Goal: Task Accomplishment & Management: Manage account settings

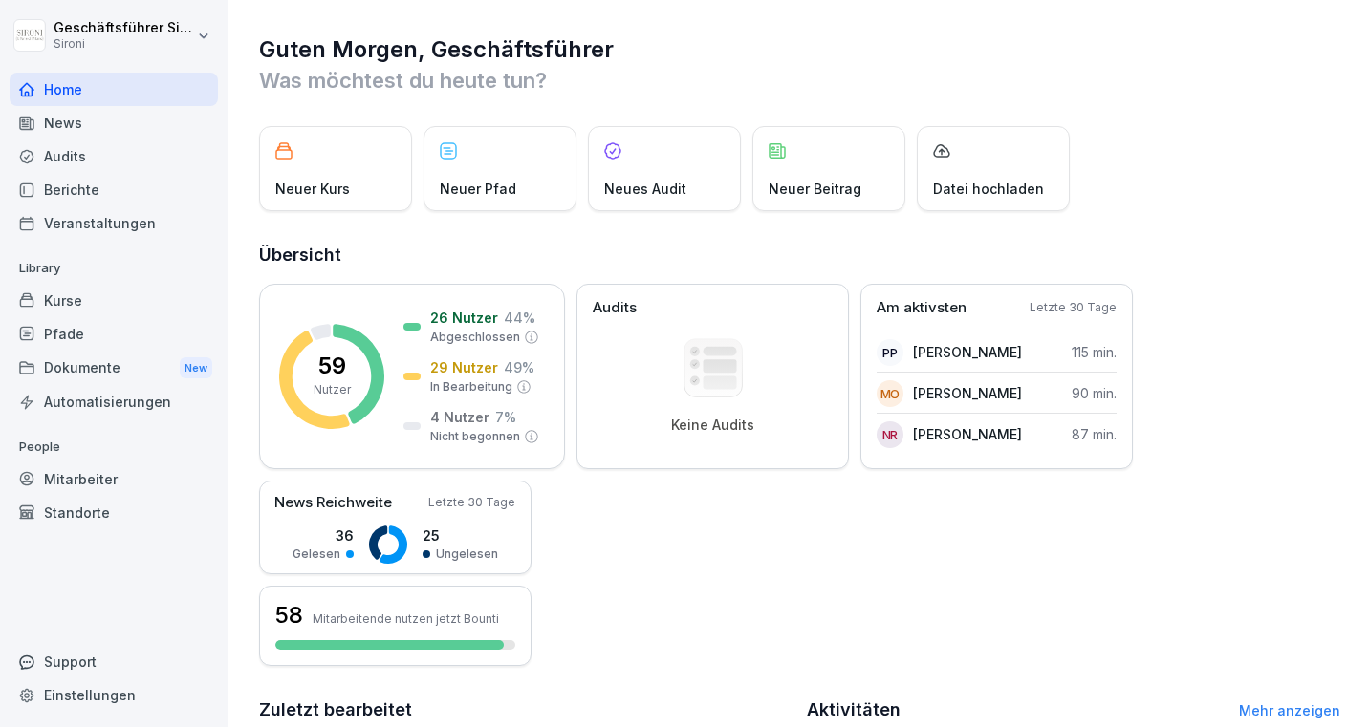
click at [64, 308] on div "Kurse" at bounding box center [114, 300] width 208 height 33
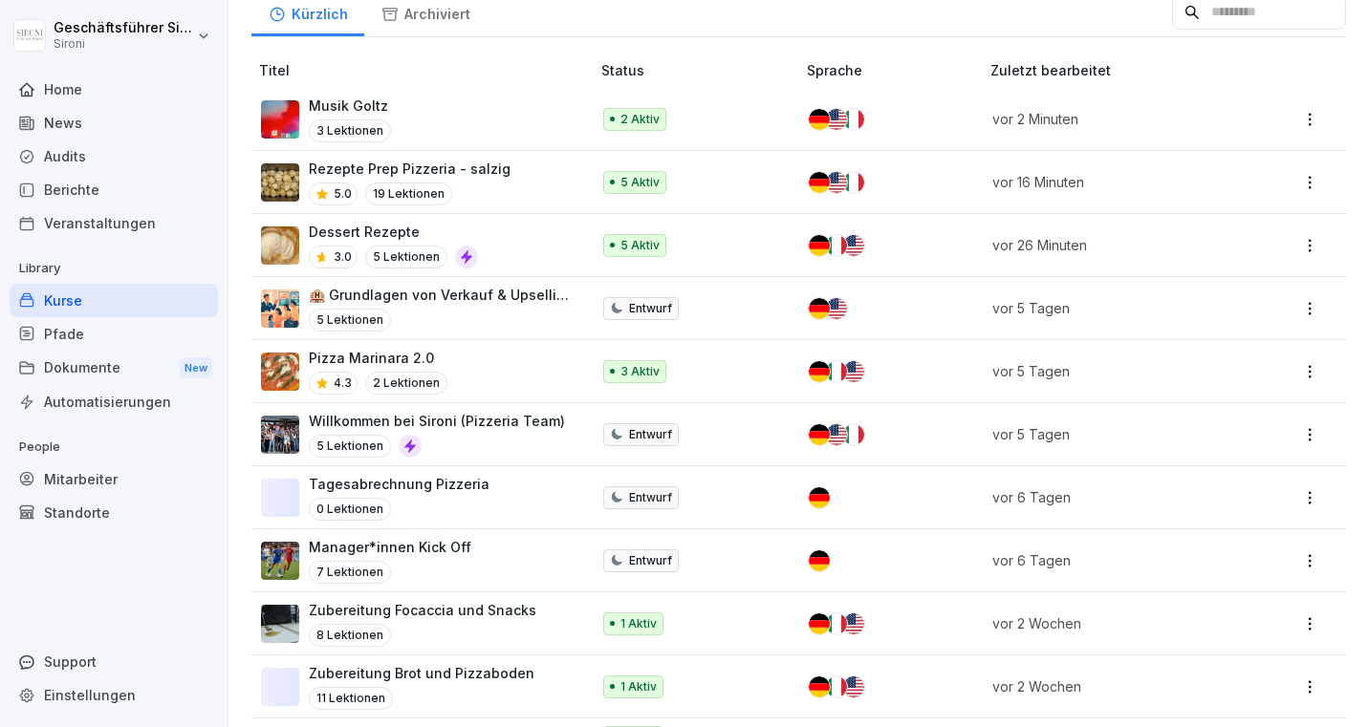
scroll to position [568, 0]
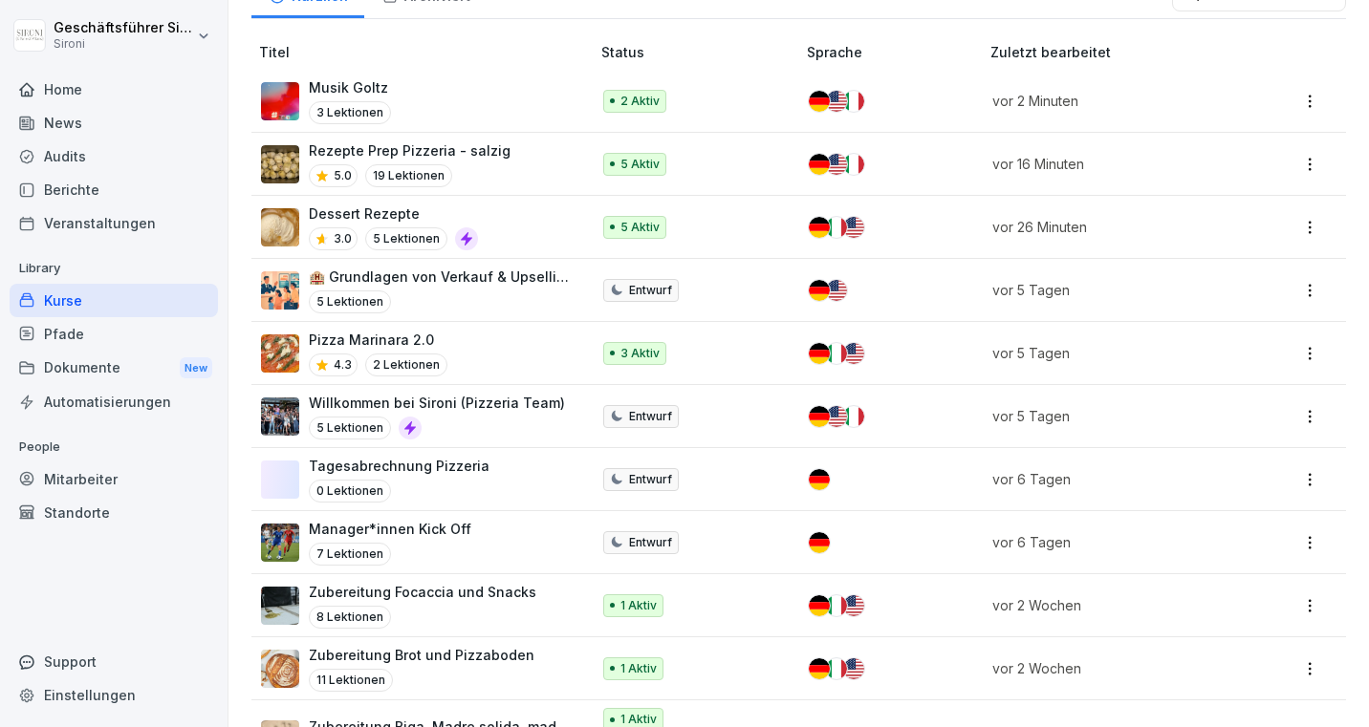
click at [474, 342] on div "Pizza Marinara 2.0 4.3 2 Lektionen" at bounding box center [416, 353] width 310 height 47
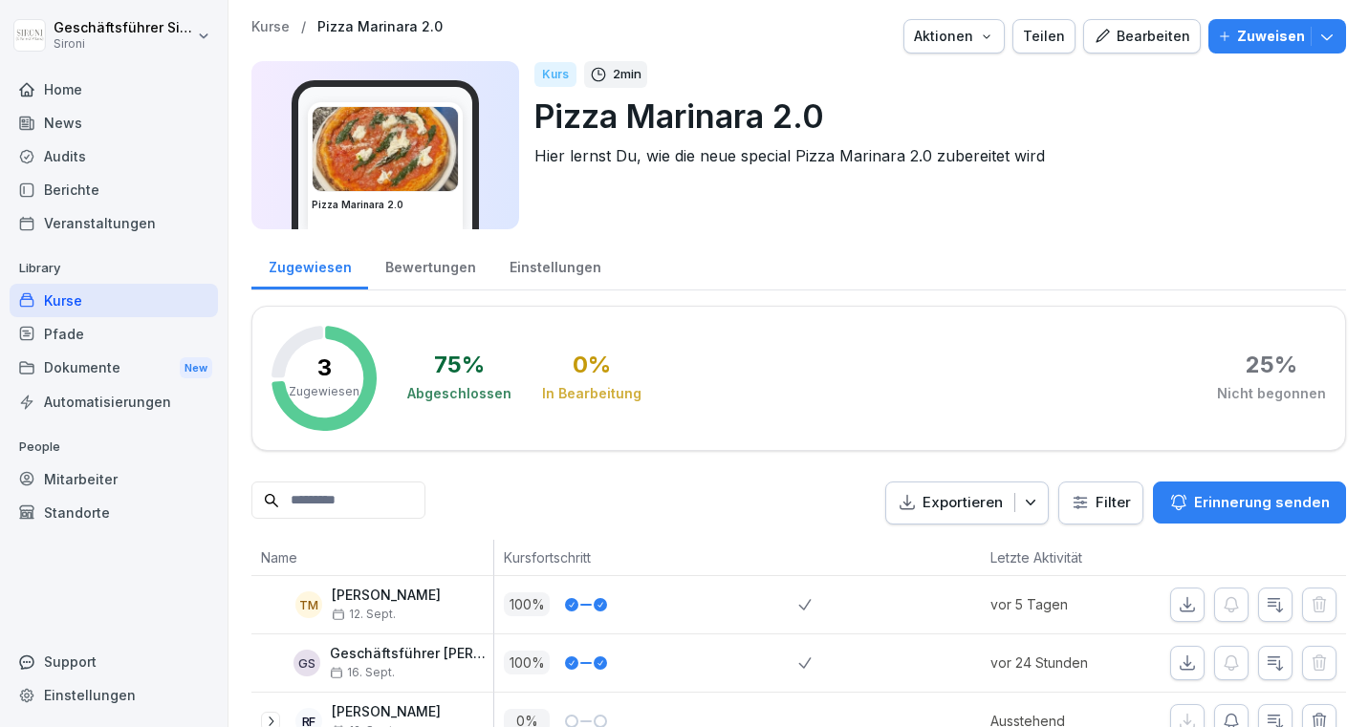
click at [1153, 36] on div "Bearbeiten" at bounding box center [1142, 36] width 97 height 21
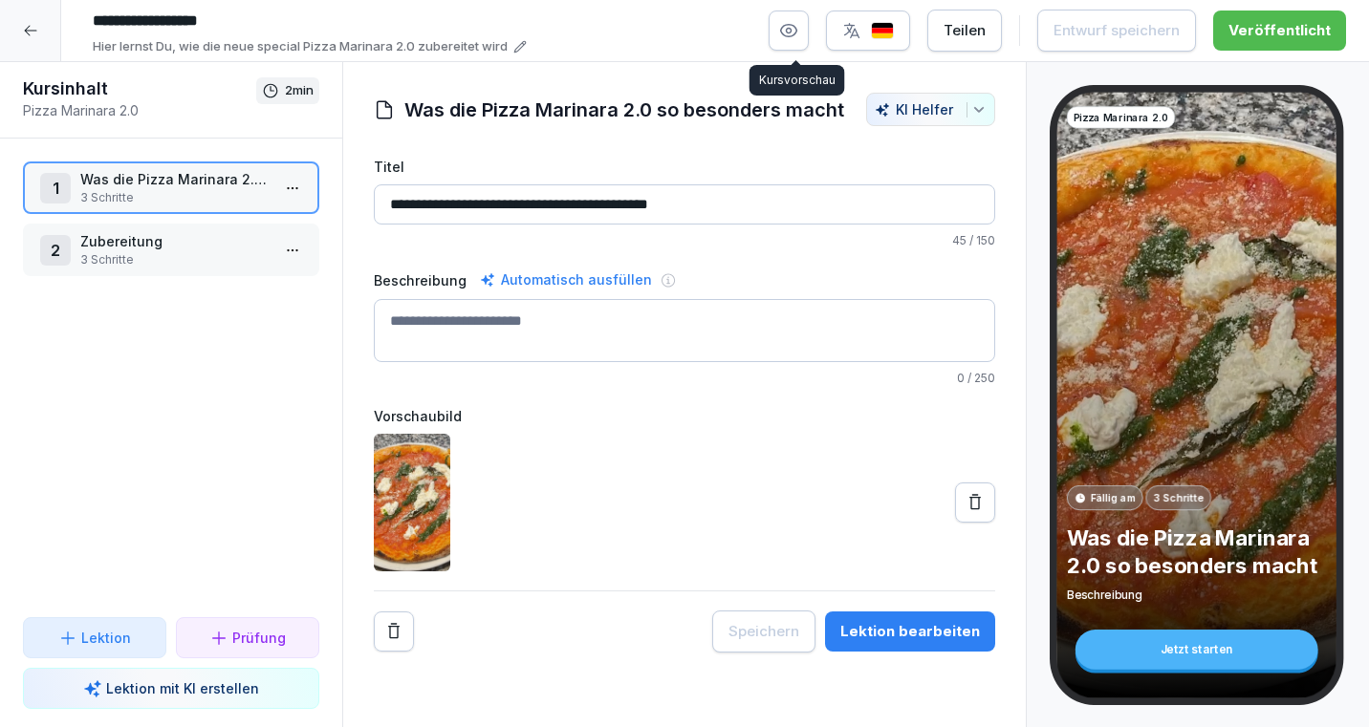
click at [790, 33] on icon "button" at bounding box center [788, 30] width 19 height 19
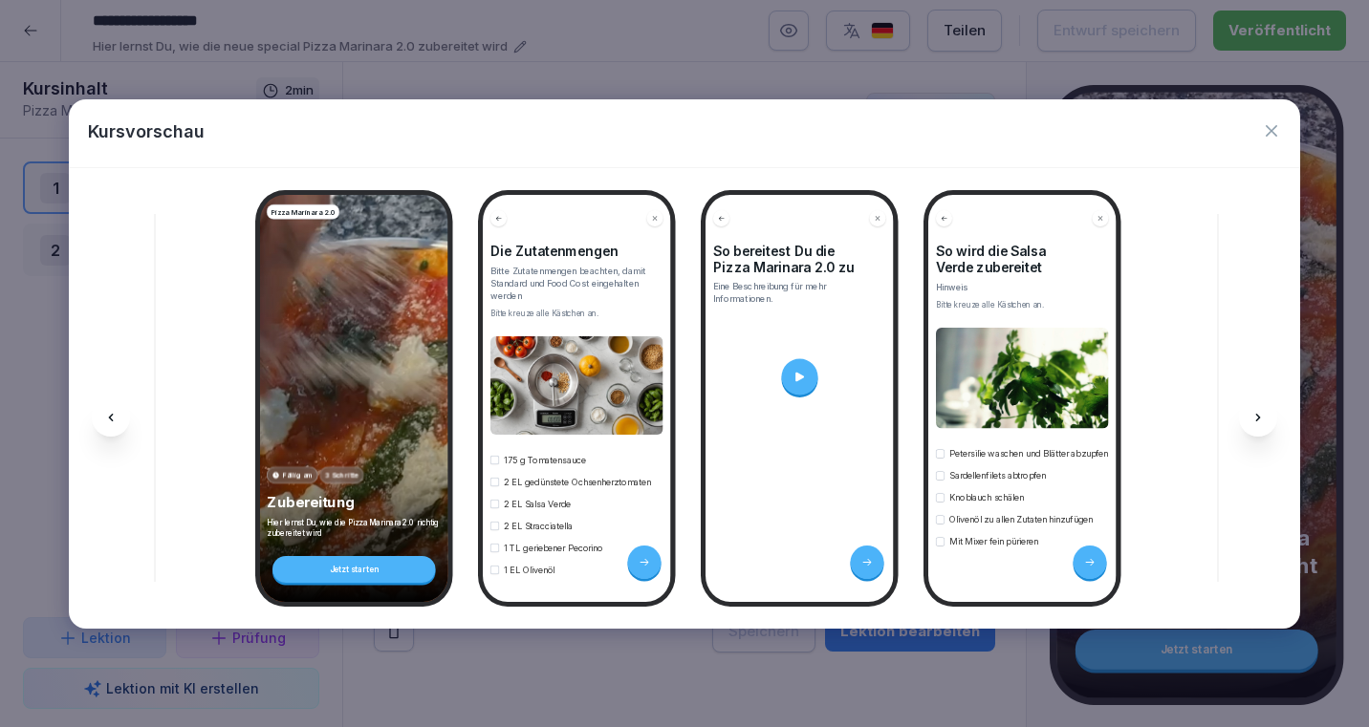
scroll to position [0, 936]
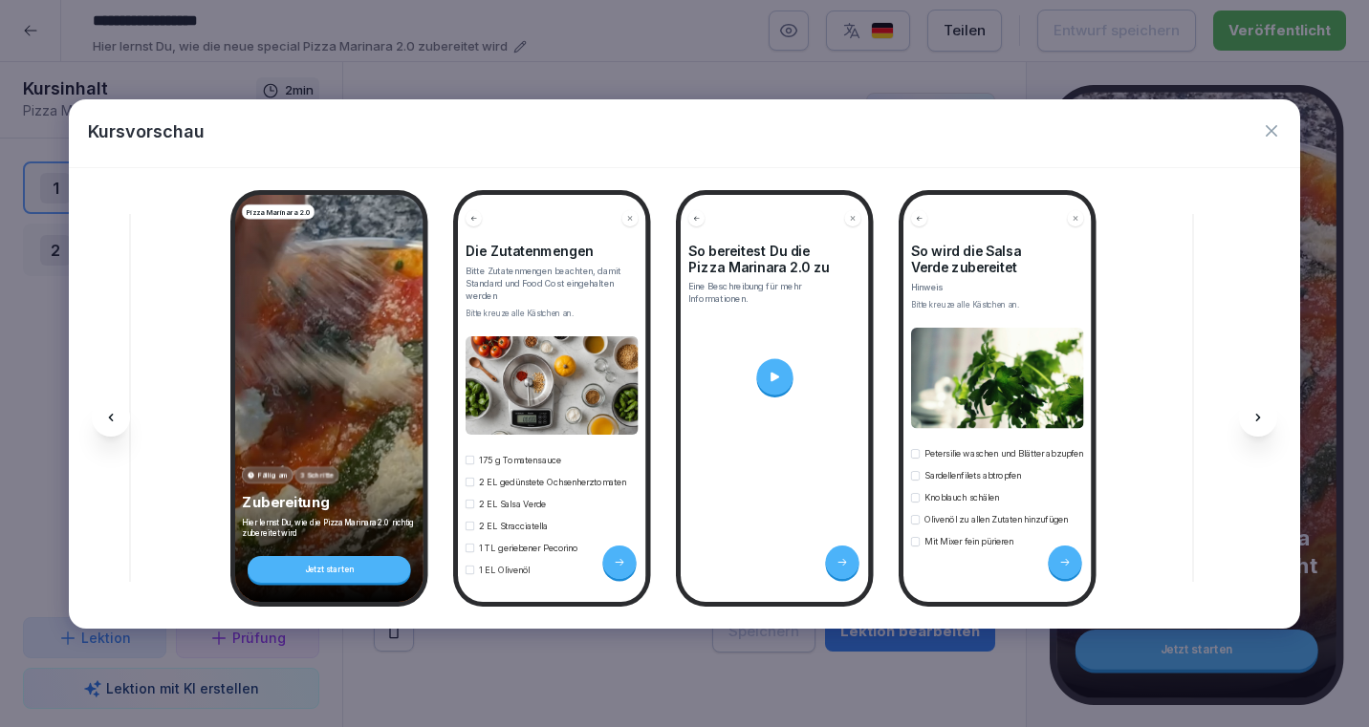
click at [770, 370] on icon at bounding box center [774, 376] width 13 height 13
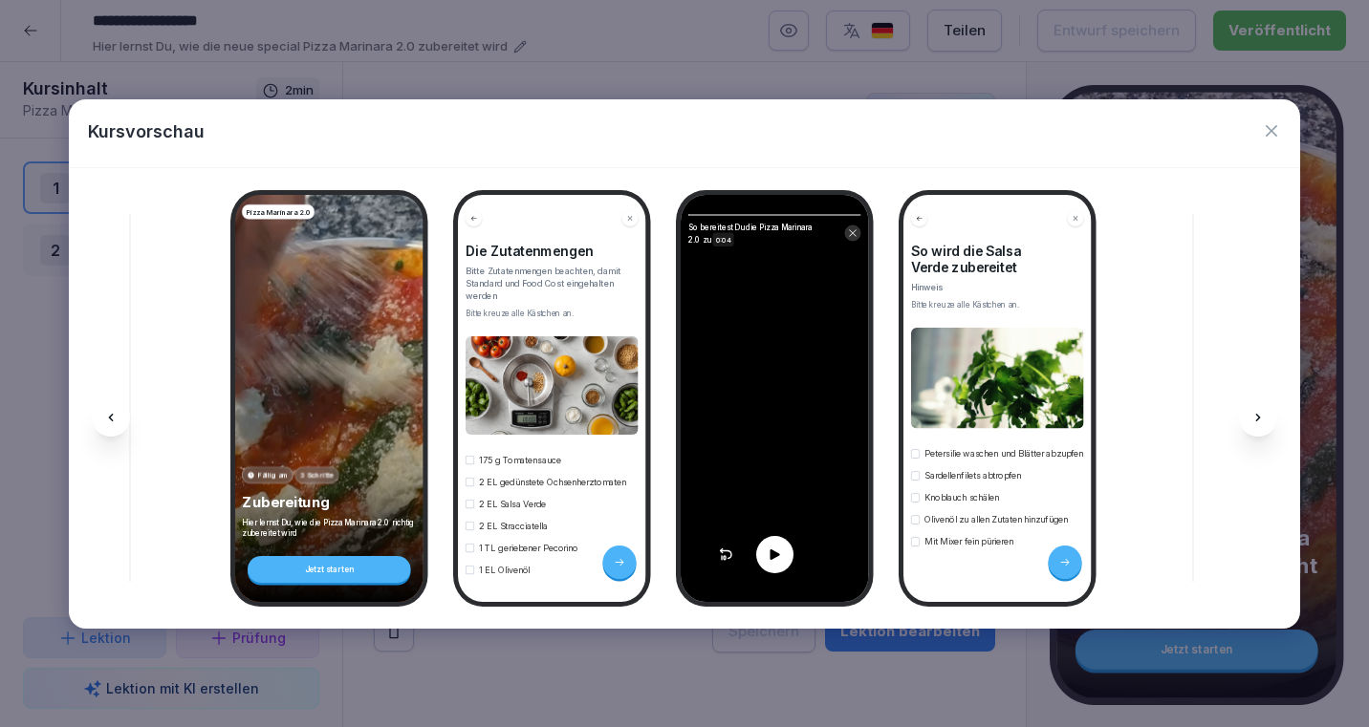
click at [779, 552] on icon at bounding box center [774, 554] width 15 height 15
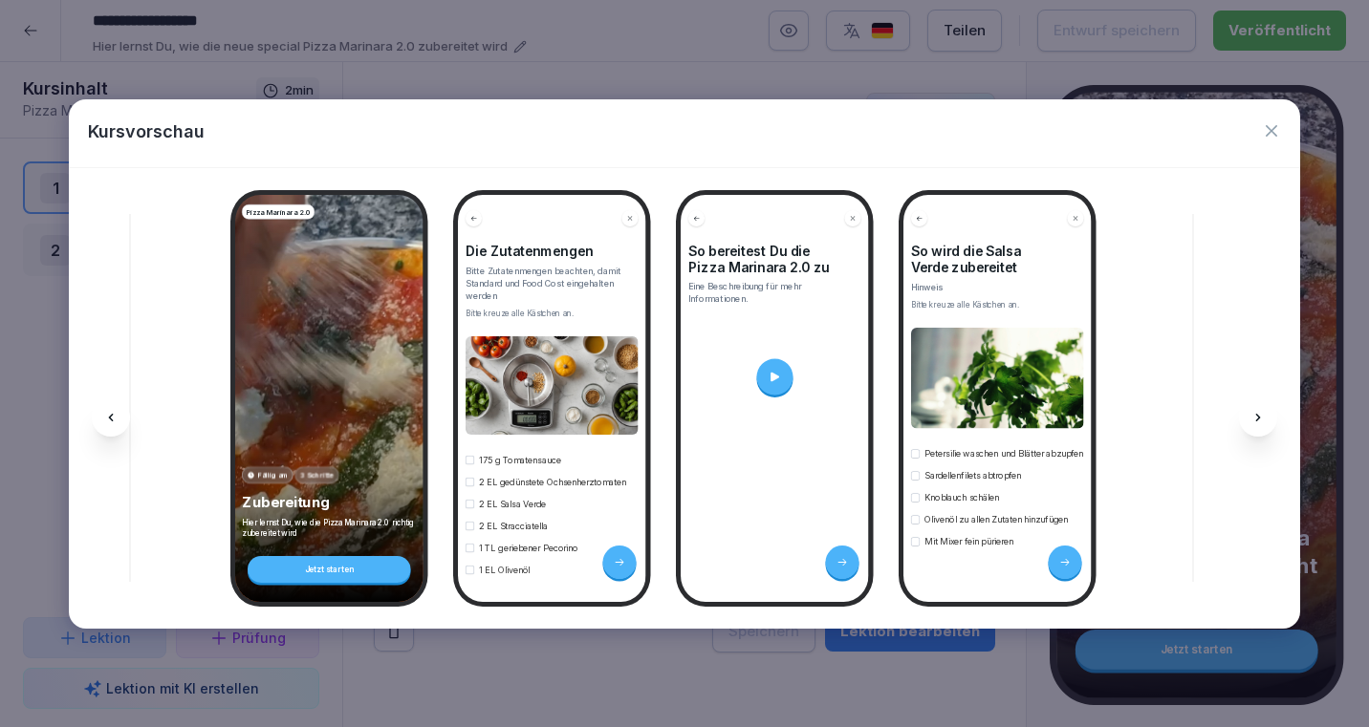
click at [1269, 133] on icon "button" at bounding box center [1271, 130] width 19 height 19
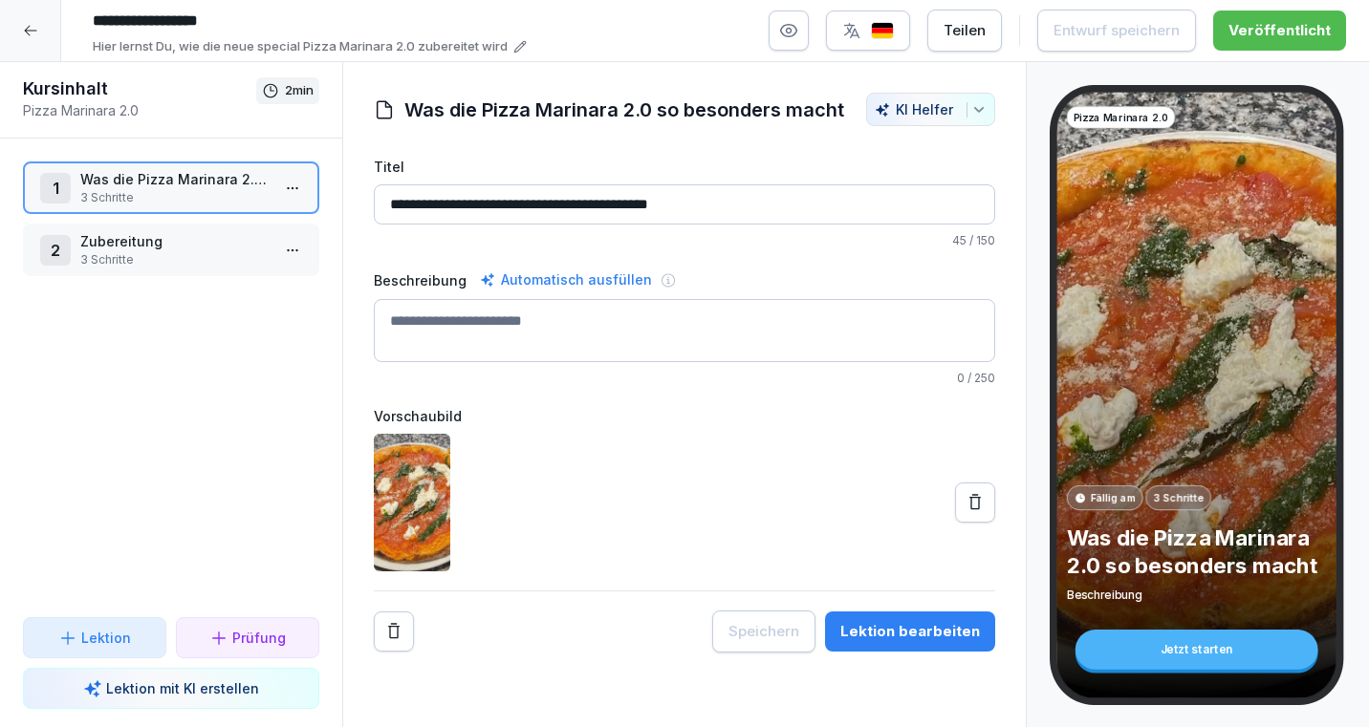
click at [26, 17] on div at bounding box center [30, 30] width 61 height 61
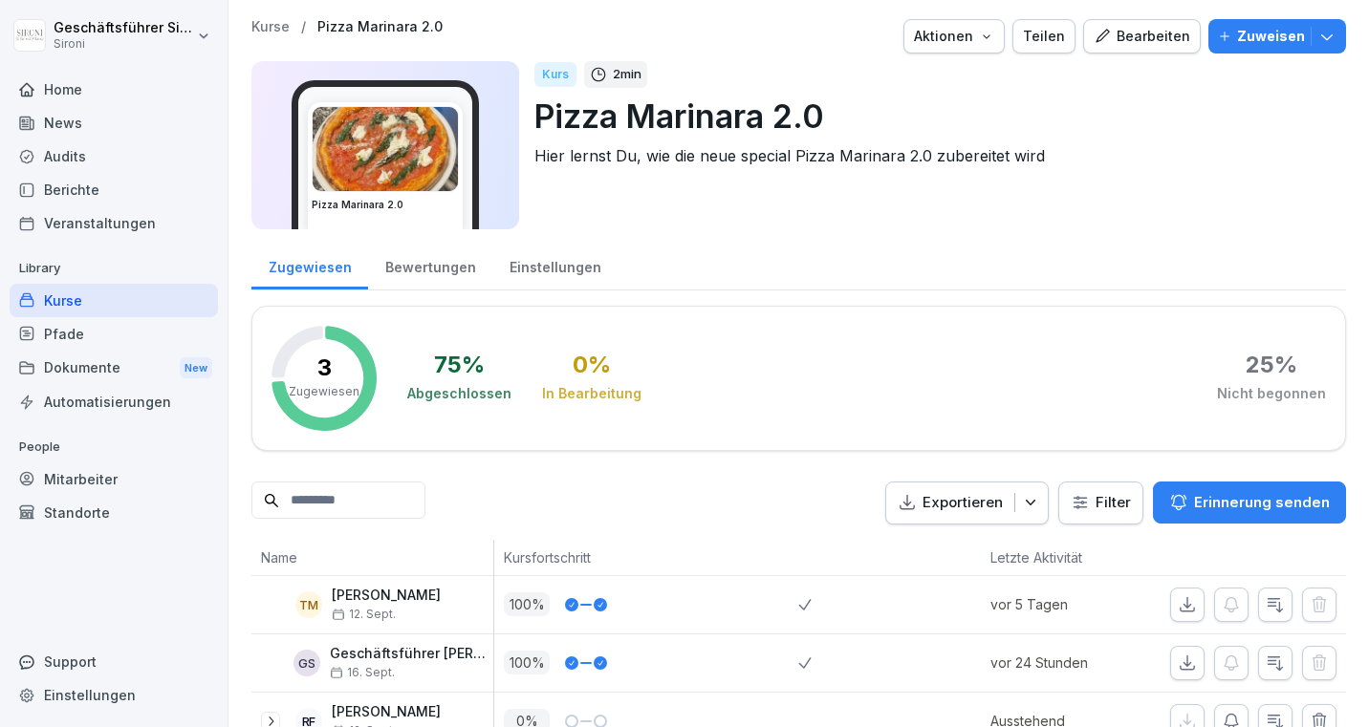
click at [71, 298] on div "Kurse" at bounding box center [114, 300] width 208 height 33
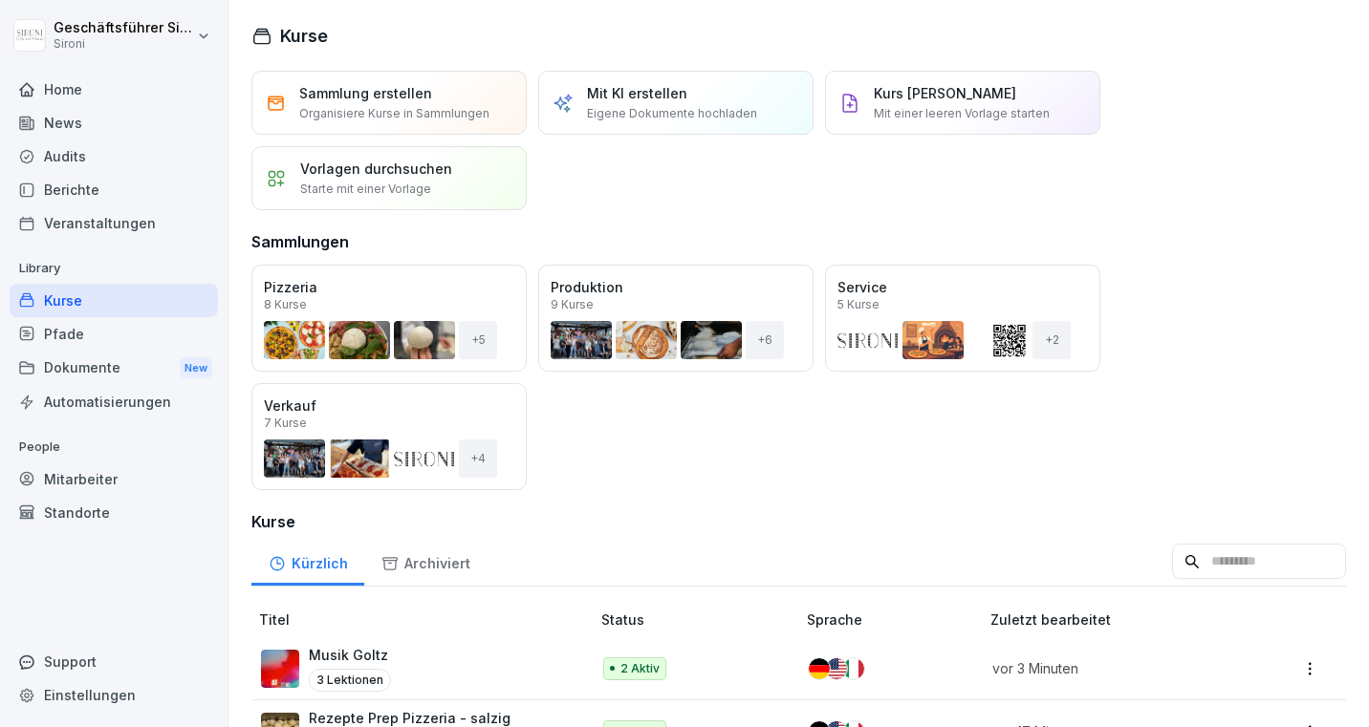
click at [0, 0] on div "Öffnen" at bounding box center [0, 0] width 0 height 0
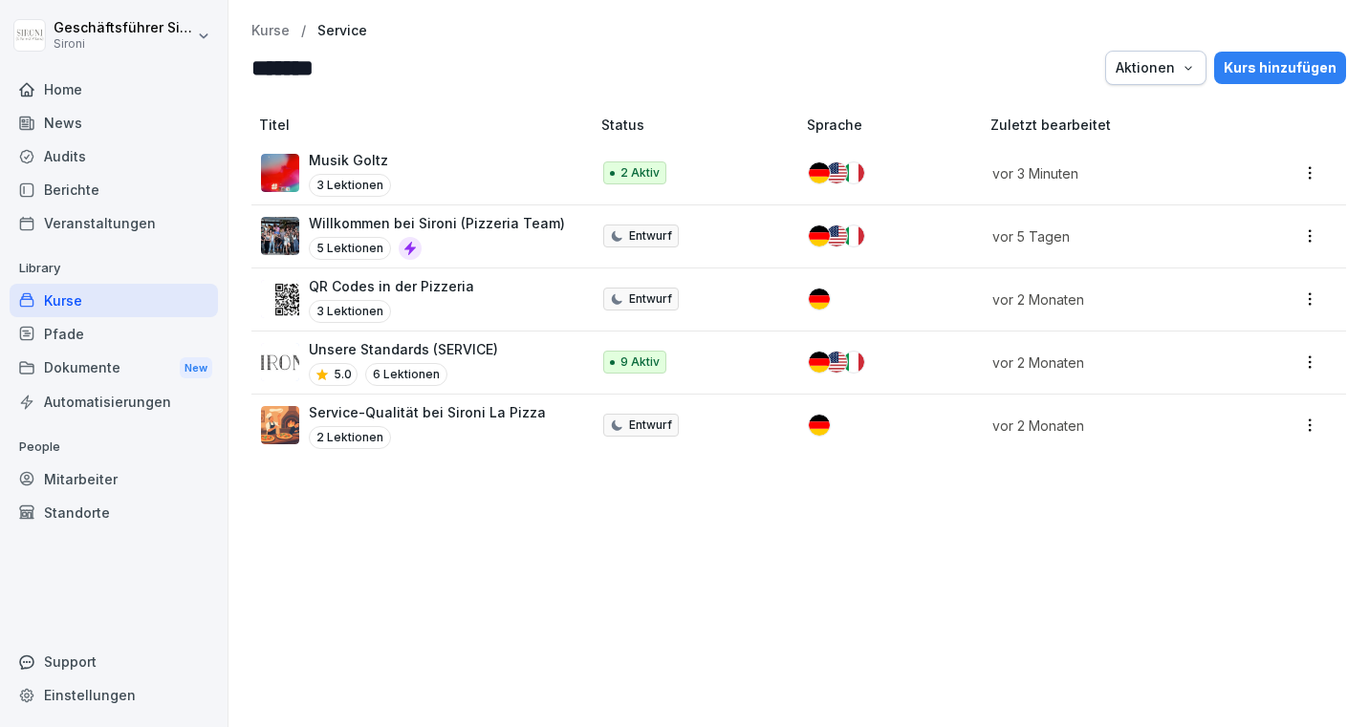
click at [261, 43] on div "Kurse / Service ******* Aktionen Kurs hinzufügen" at bounding box center [798, 54] width 1095 height 62
click at [261, 41] on div "Kurse / Service ******* Aktionen Kurs hinzufügen" at bounding box center [798, 54] width 1095 height 62
click at [271, 29] on p "Kurse" at bounding box center [270, 31] width 38 height 16
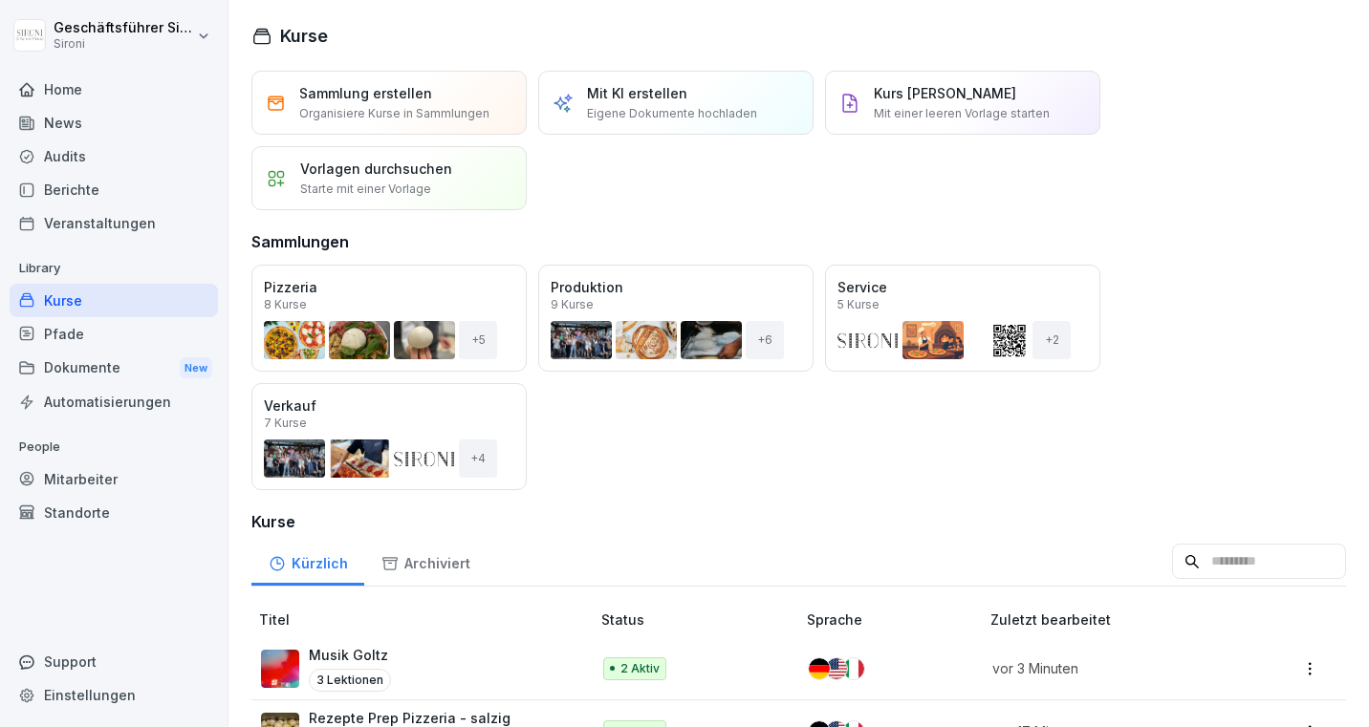
click at [0, 0] on div "Öffnen" at bounding box center [0, 0] width 0 height 0
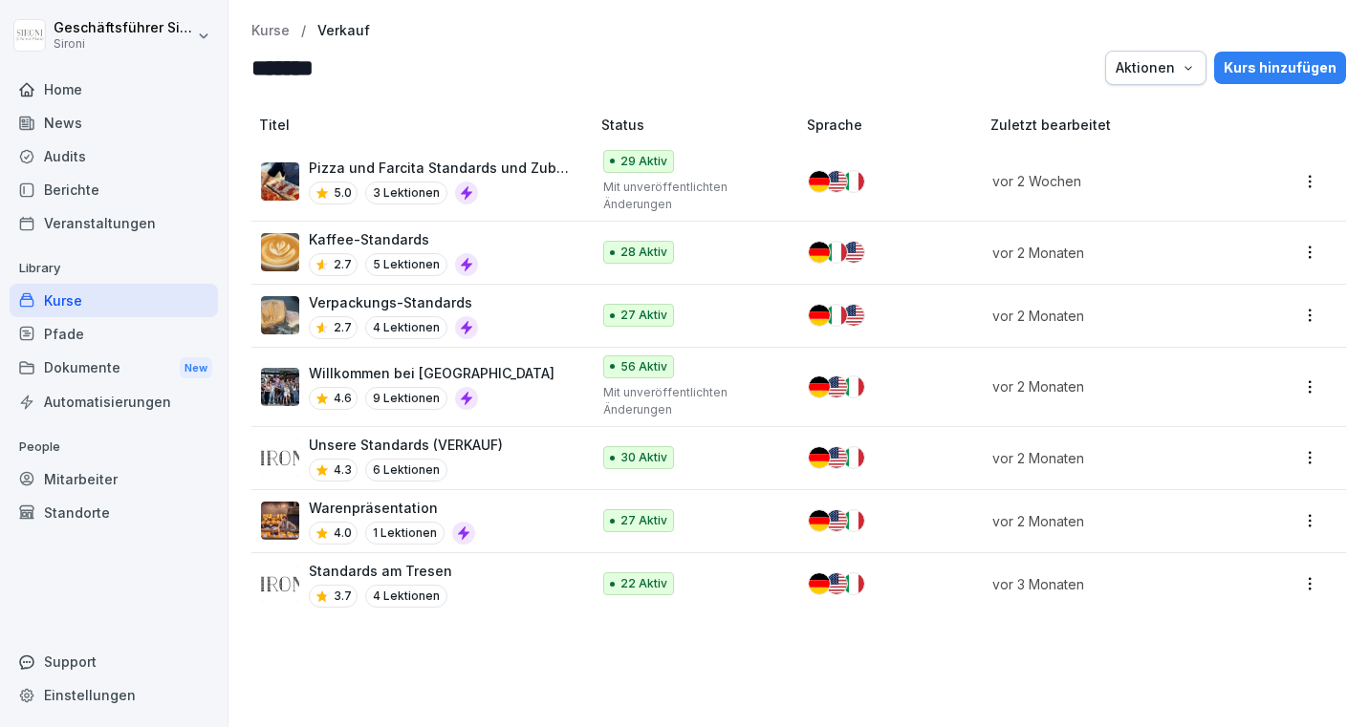
click at [385, 364] on p "Willkommen bei [GEOGRAPHIC_DATA]" at bounding box center [432, 373] width 246 height 20
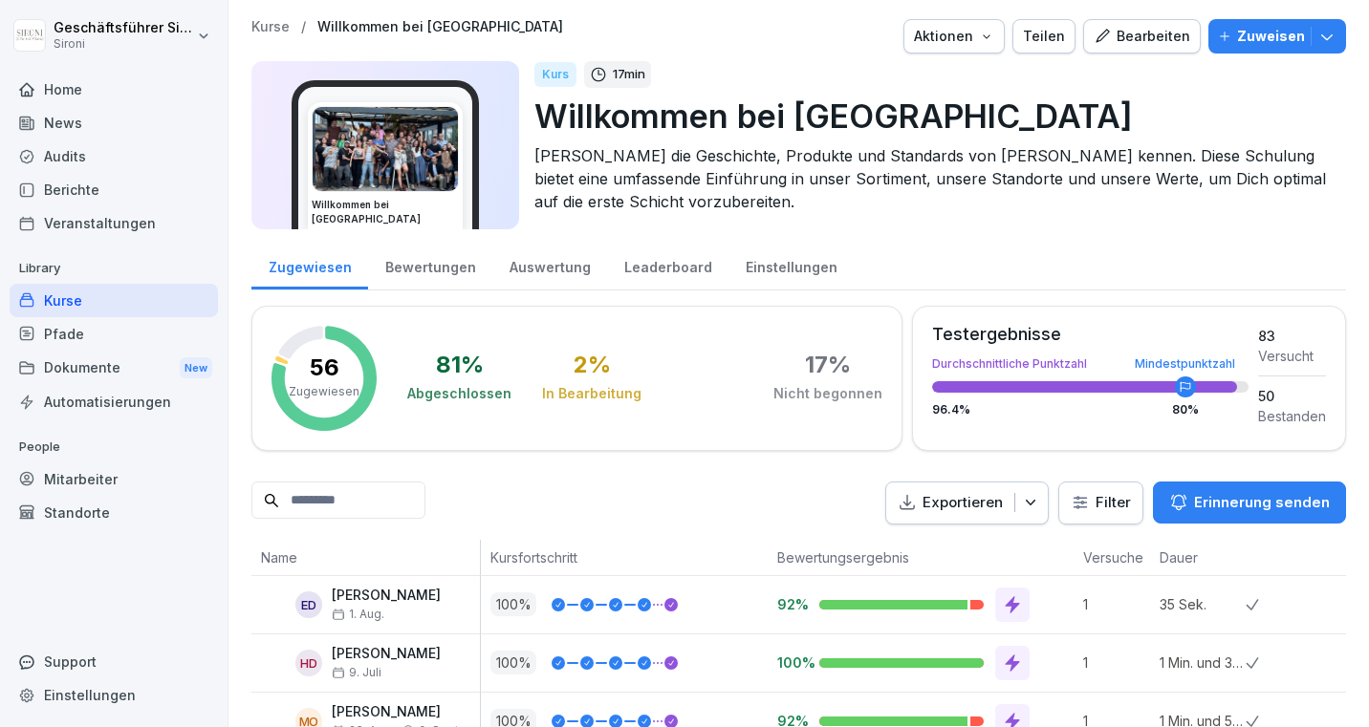
click at [1161, 40] on div "Bearbeiten" at bounding box center [1142, 36] width 97 height 21
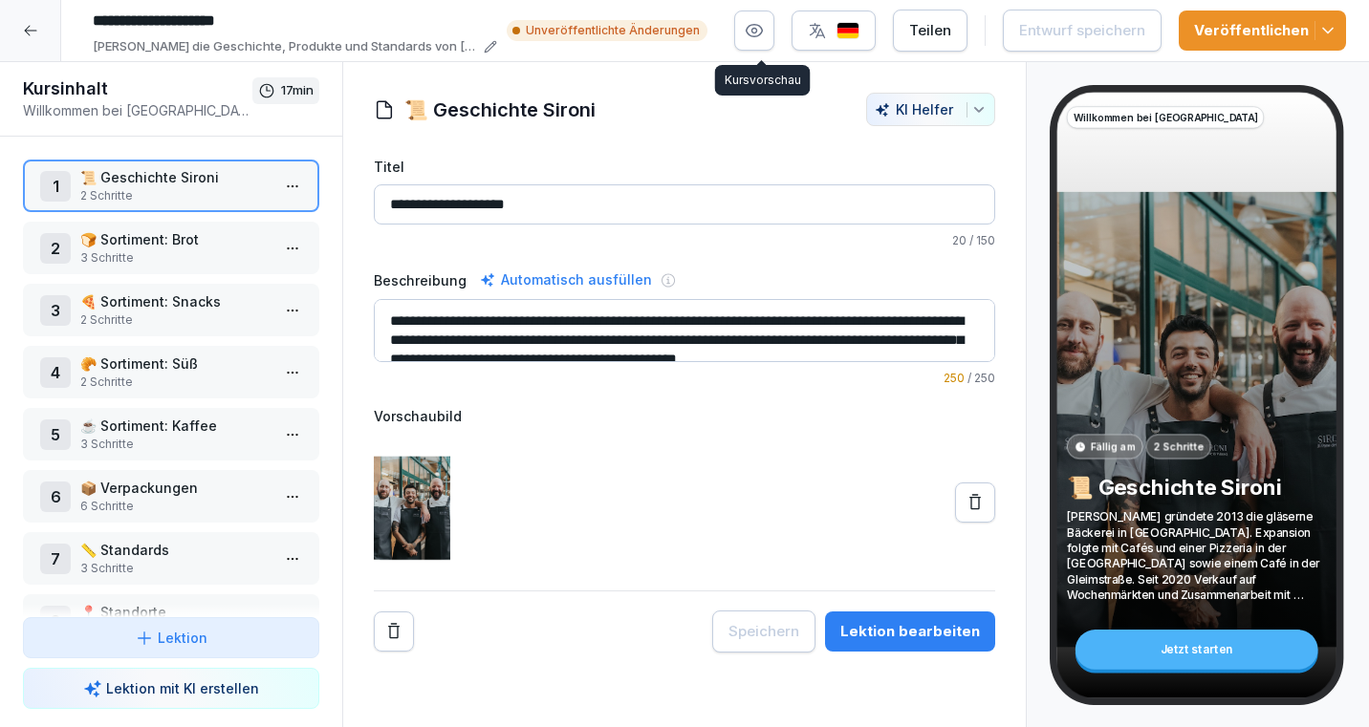
click at [762, 25] on icon "button" at bounding box center [755, 31] width 16 height 12
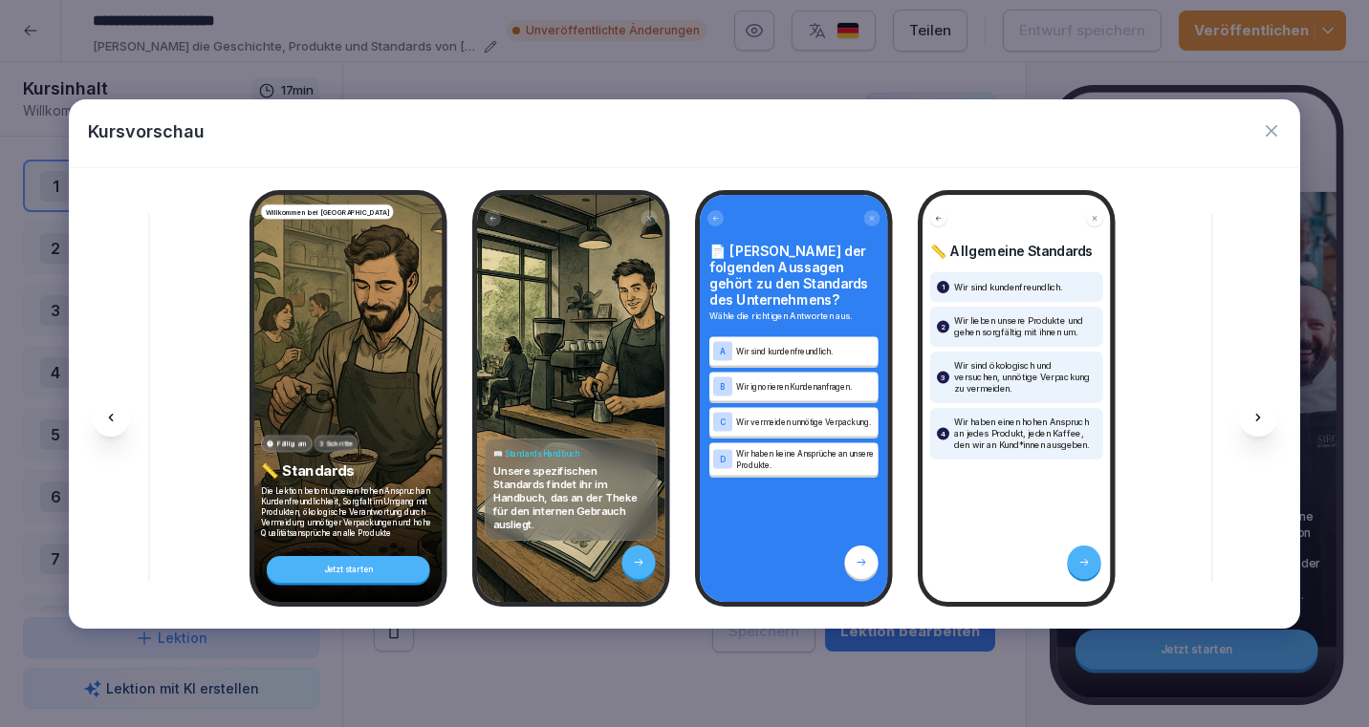
scroll to position [0, 7005]
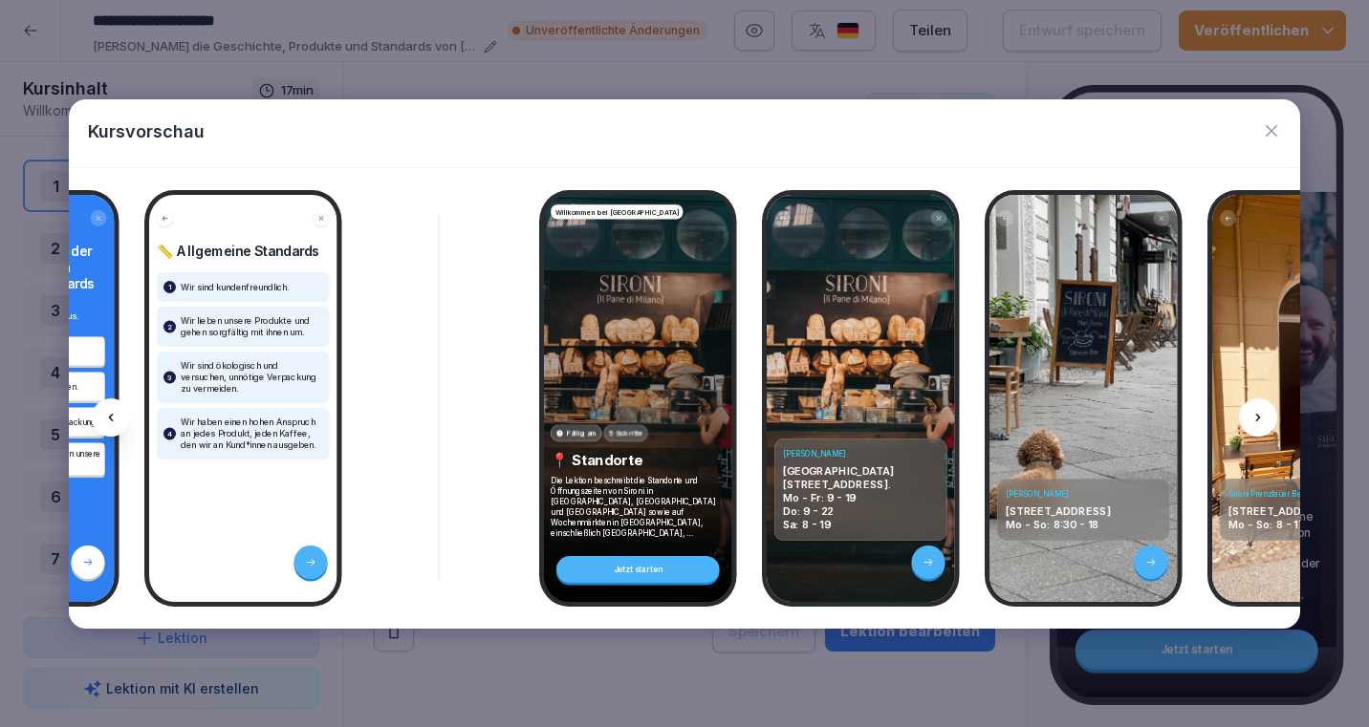
click at [1268, 143] on button "button" at bounding box center [1271, 132] width 19 height 26
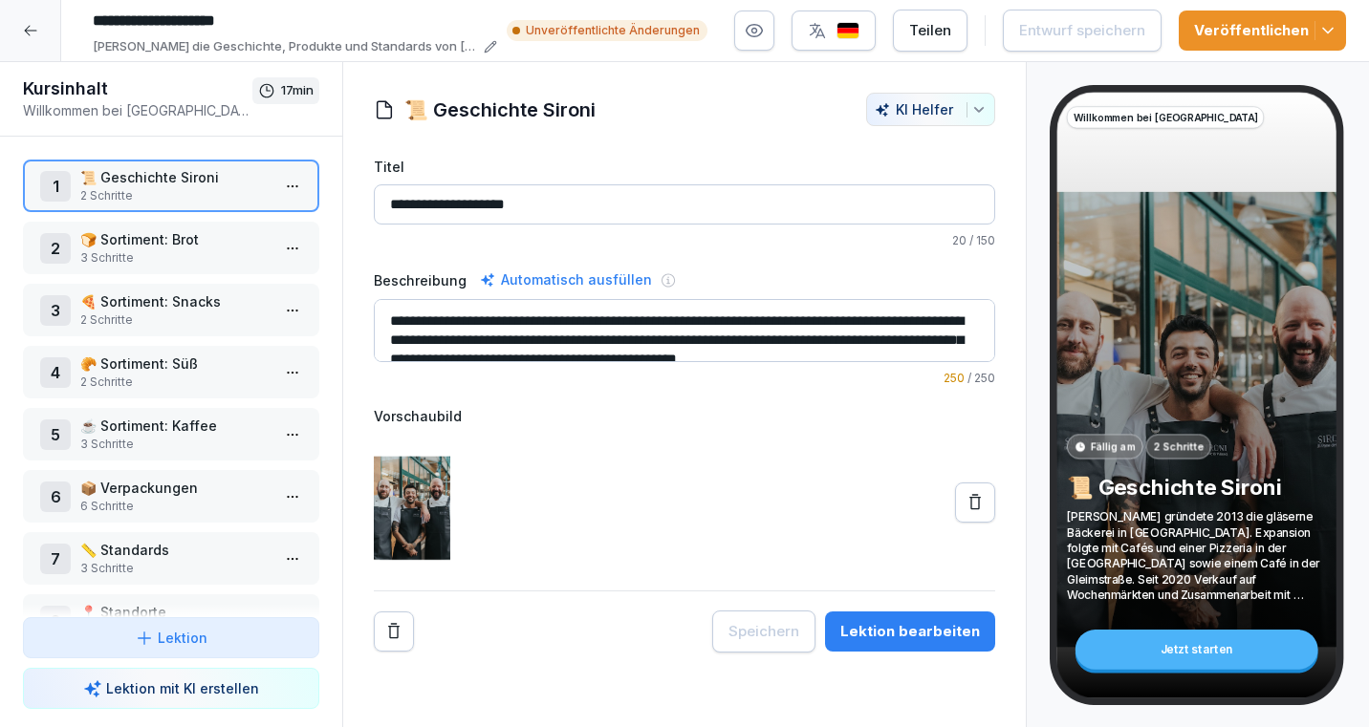
click at [26, 23] on icon at bounding box center [30, 30] width 15 height 15
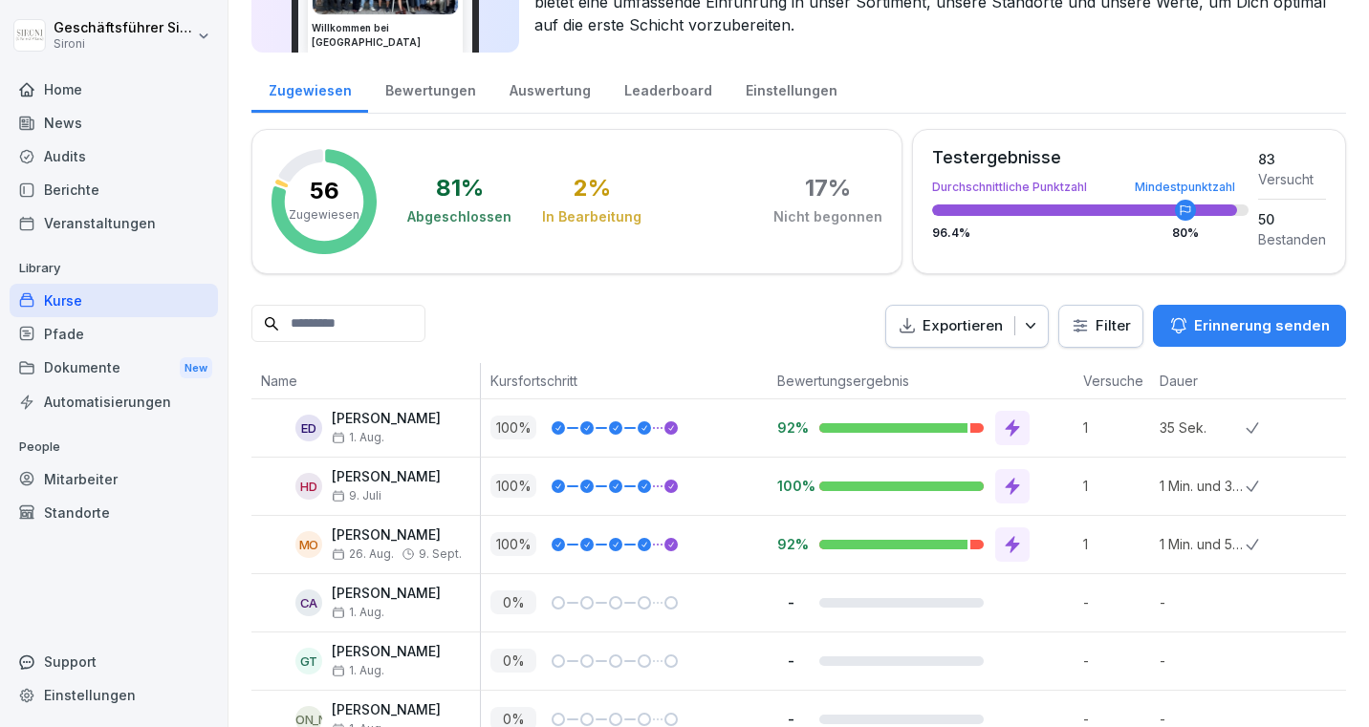
scroll to position [205, 0]
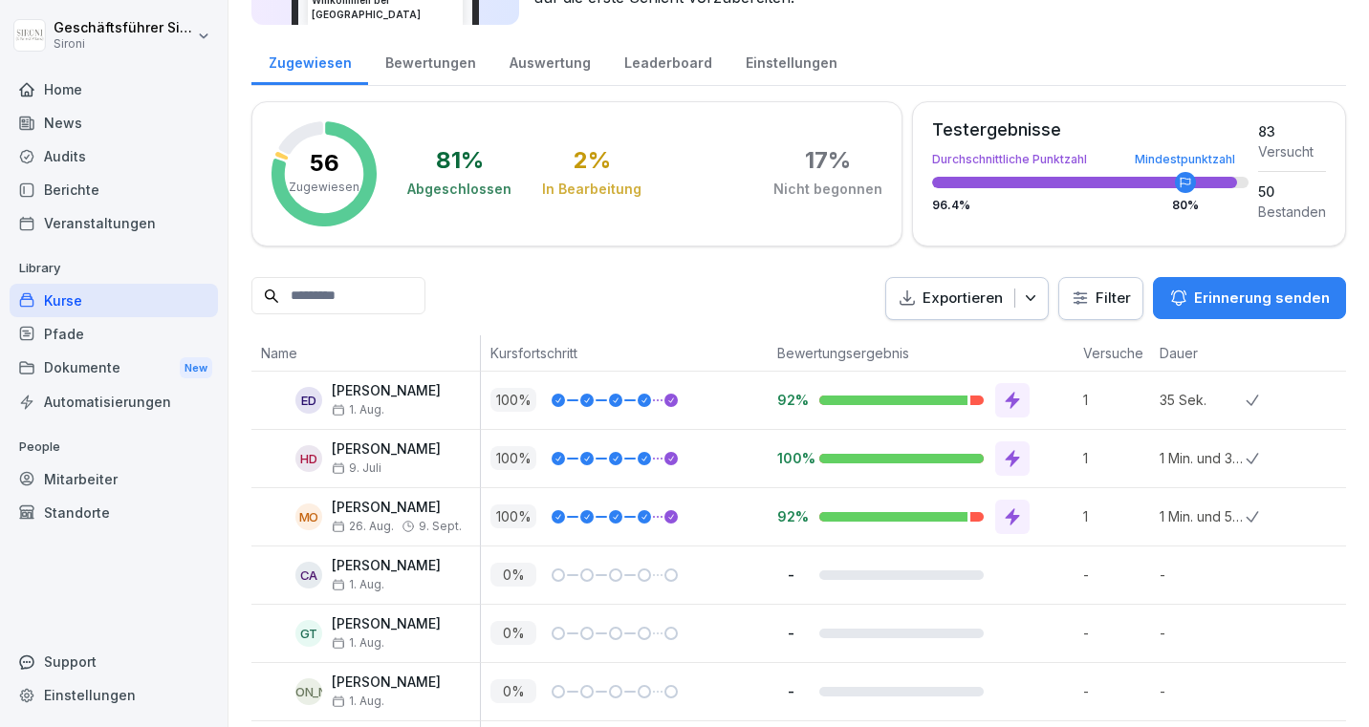
click at [111, 292] on div "Kurse" at bounding box center [114, 300] width 208 height 33
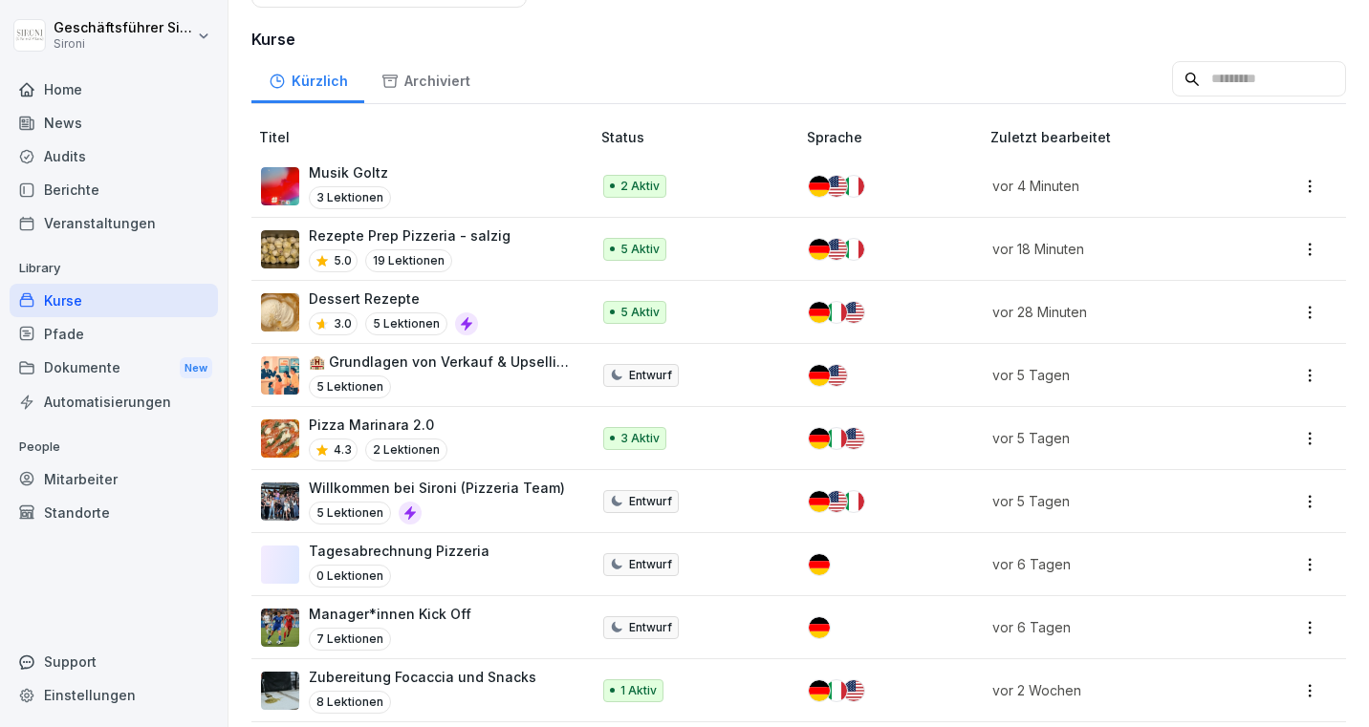
scroll to position [488, 0]
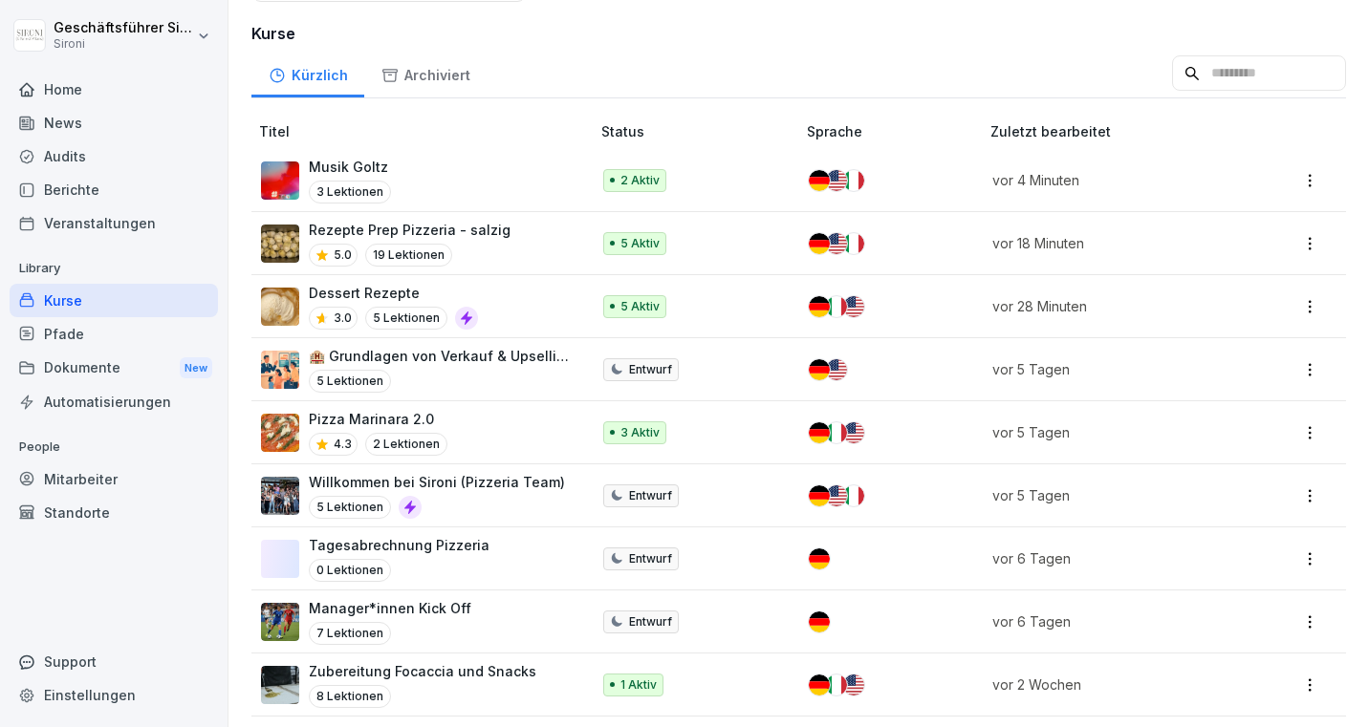
click at [1262, 68] on input at bounding box center [1259, 73] width 174 height 36
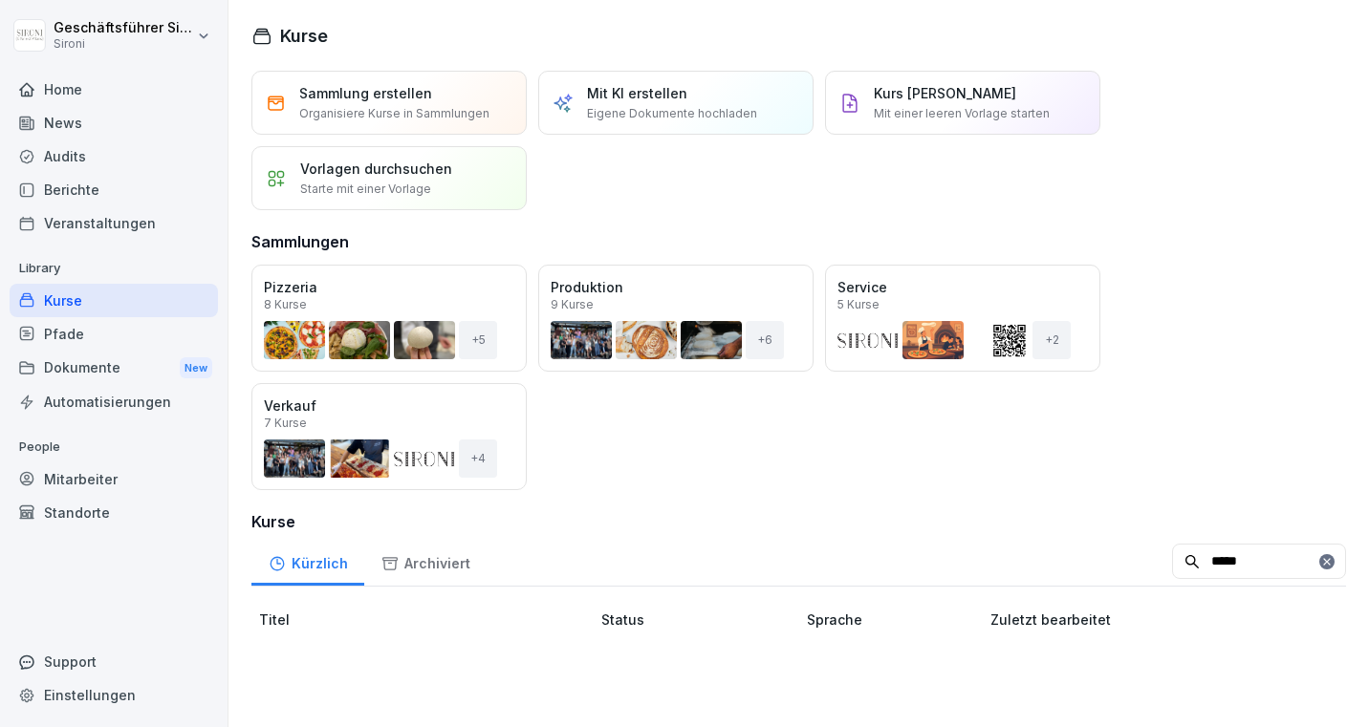
scroll to position [0, 0]
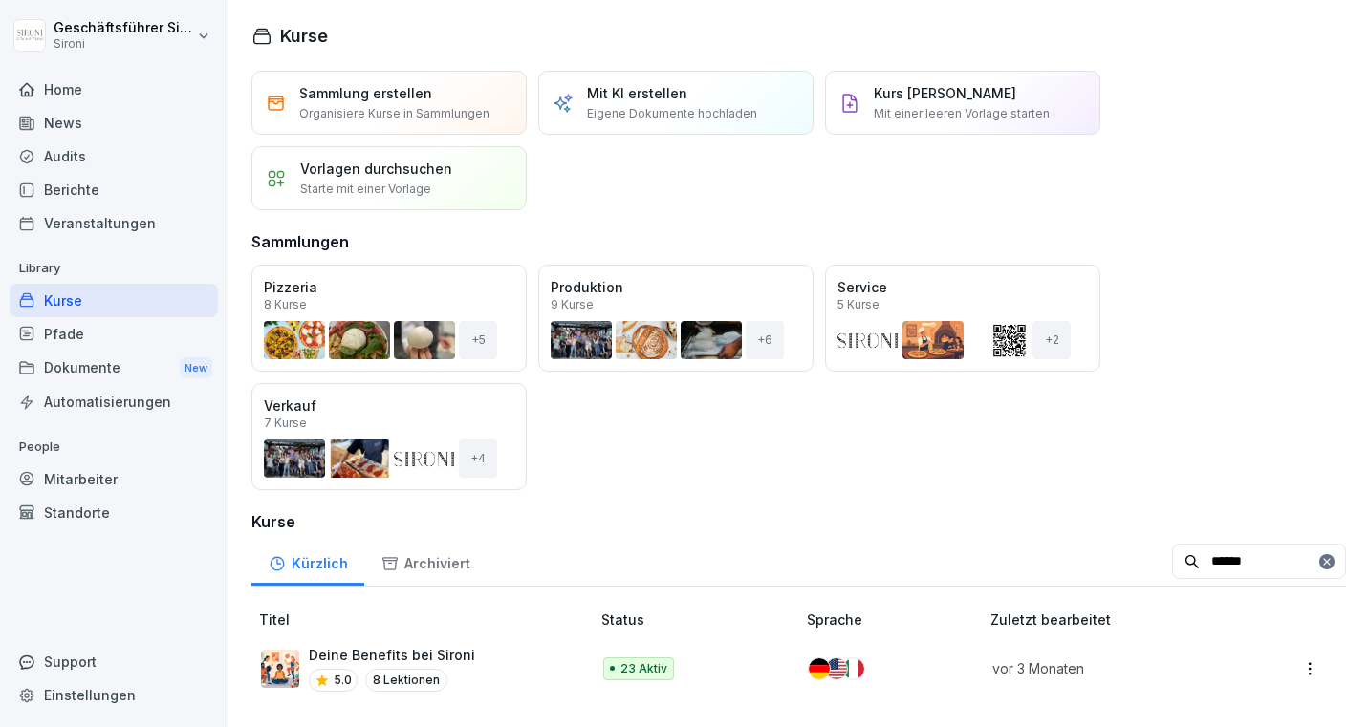
type input "******"
click at [415, 647] on p "Deine Benefits bei Sironi" at bounding box center [392, 655] width 166 height 20
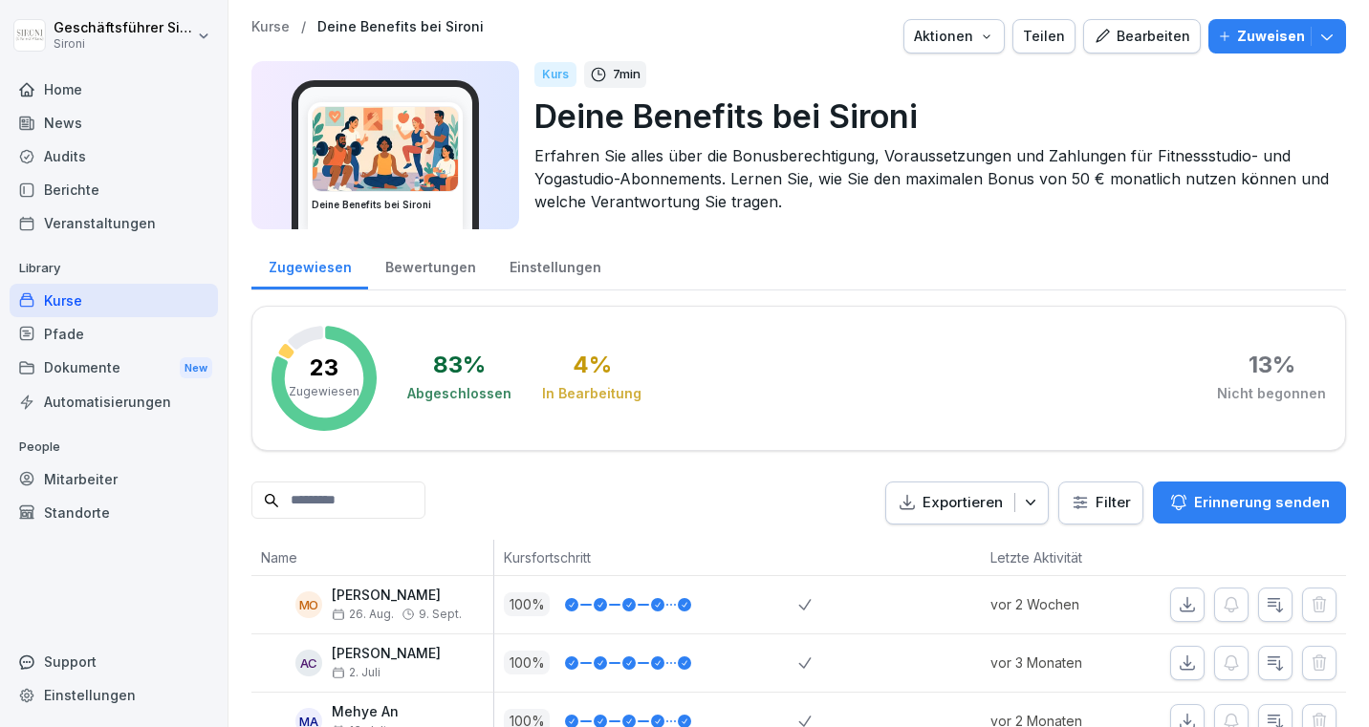
click at [1149, 32] on div "Bearbeiten" at bounding box center [1142, 36] width 97 height 21
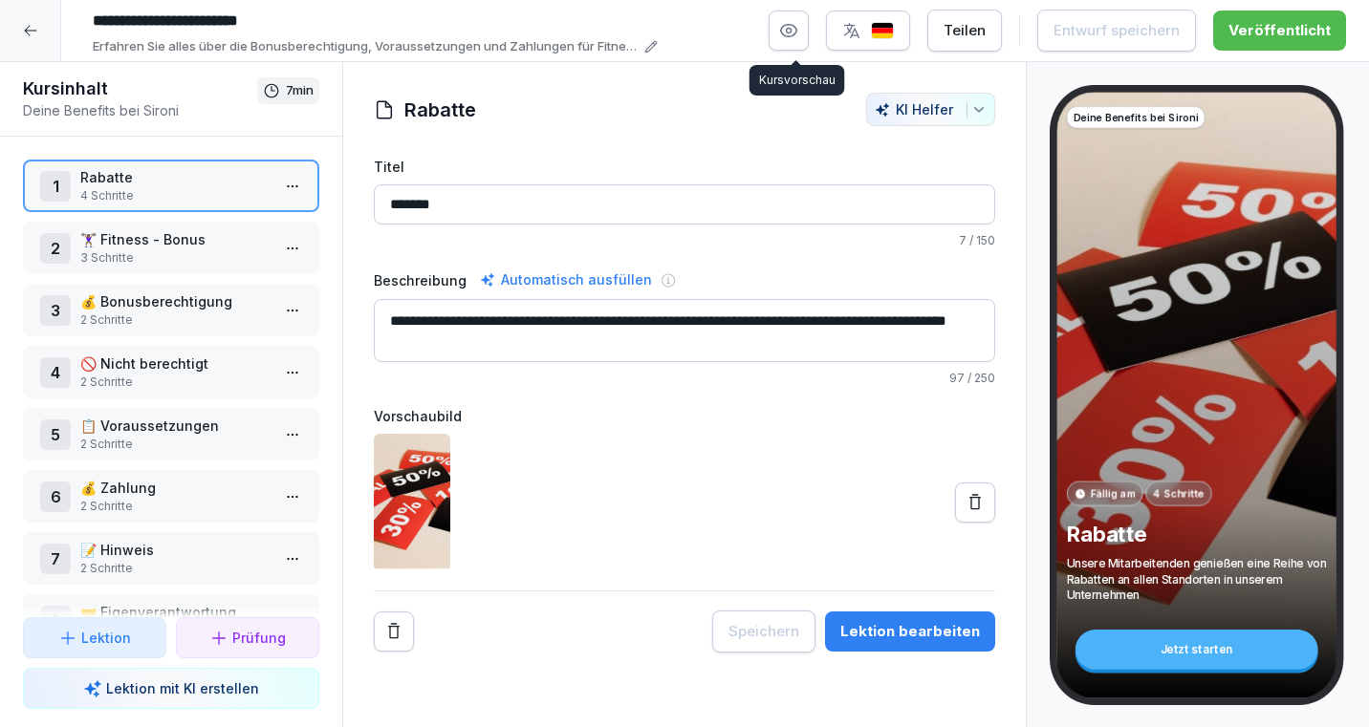
click at [794, 35] on icon "button" at bounding box center [788, 30] width 19 height 19
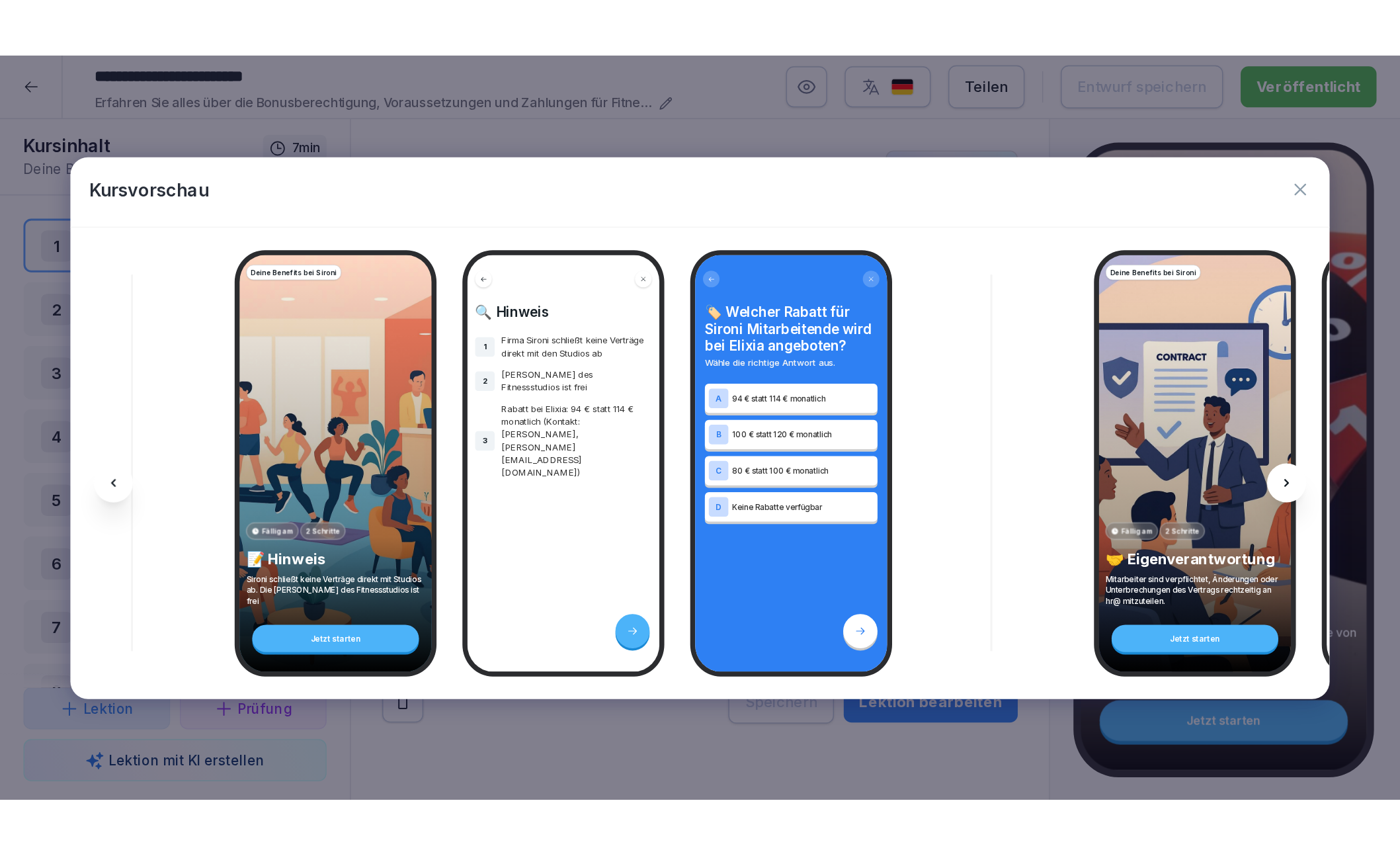
scroll to position [0, 3869]
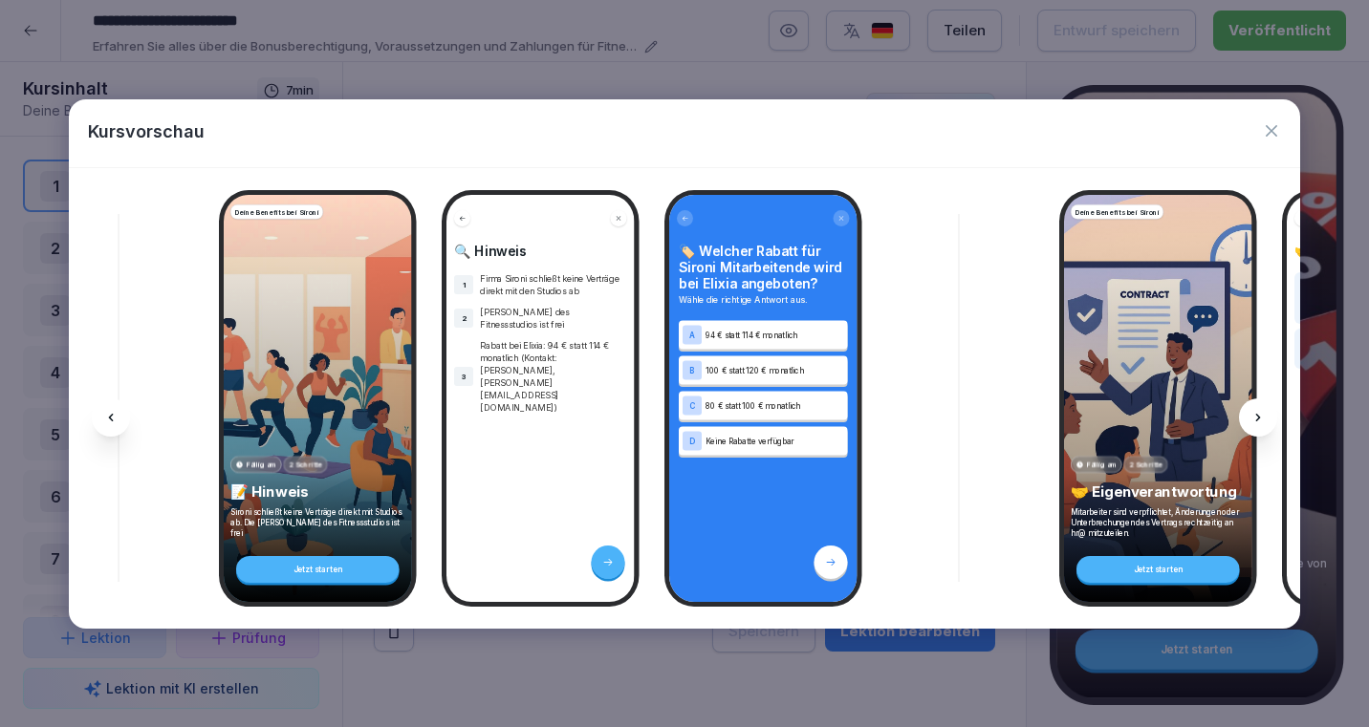
click at [1276, 137] on icon "button" at bounding box center [1271, 130] width 19 height 19
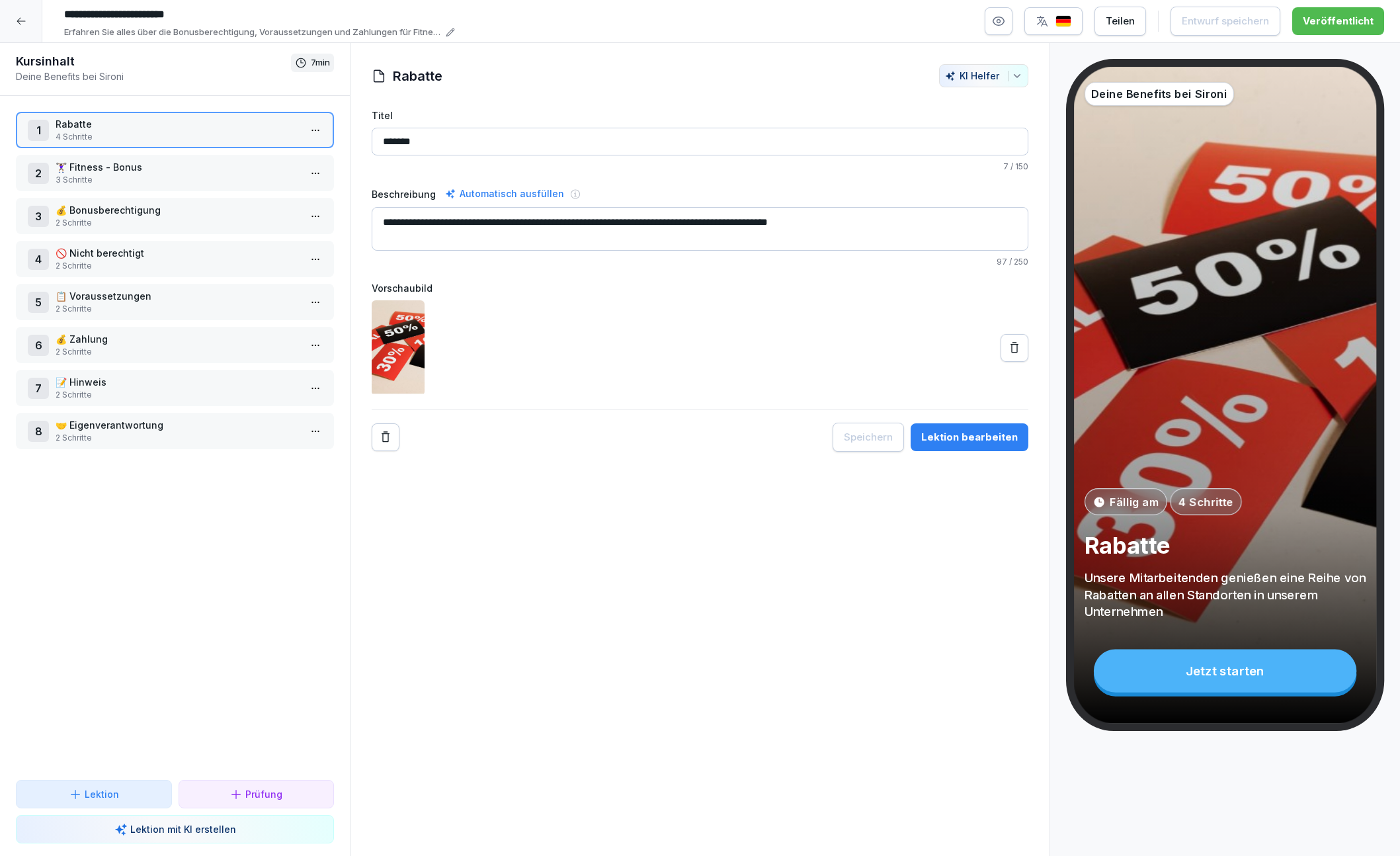
click at [25, 15] on div at bounding box center [21, 21] width 42 height 42
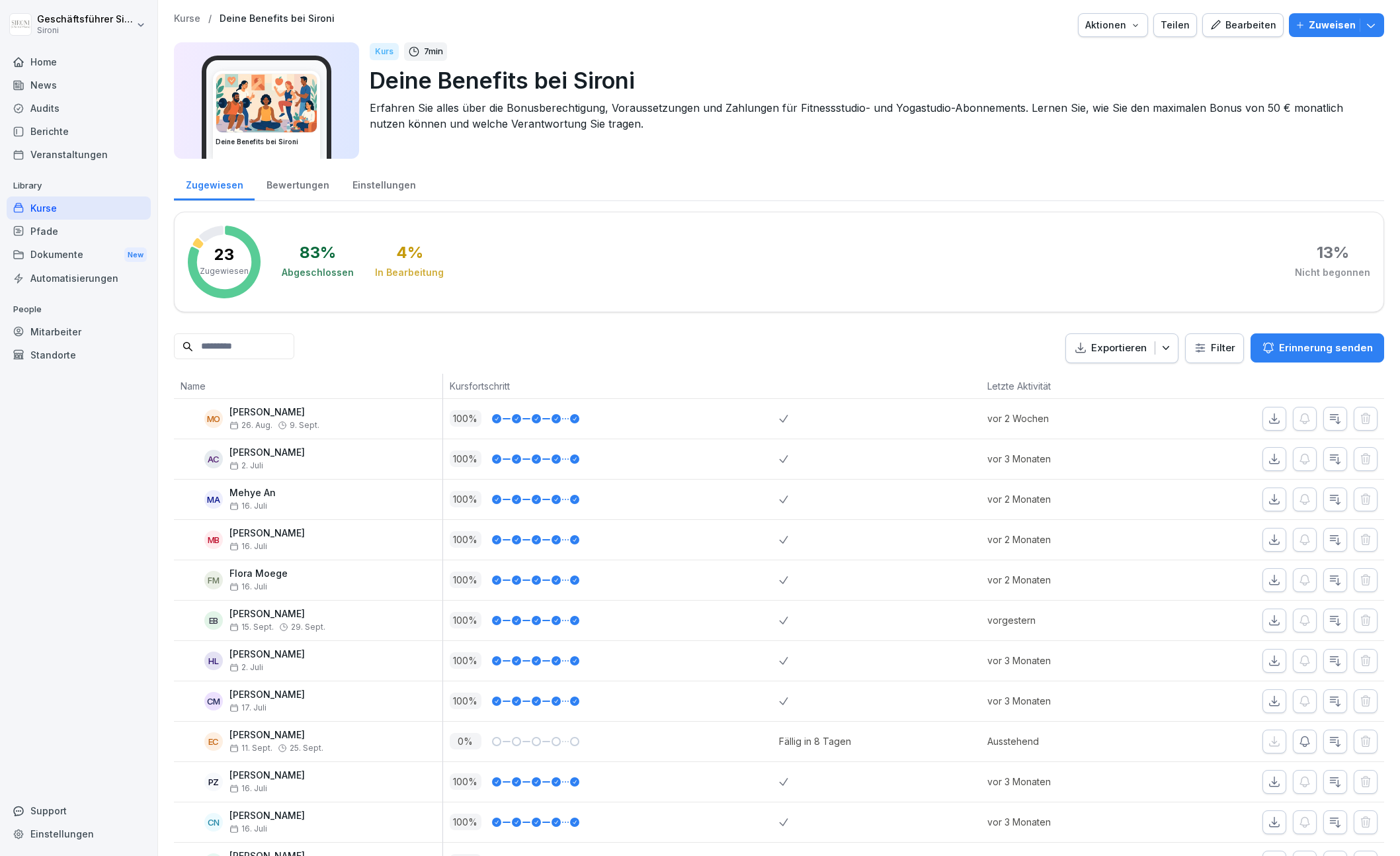
click at [23, 59] on icon at bounding box center [18, 62] width 10 height 10
